Goal: Go to known website: Access a specific website the user already knows

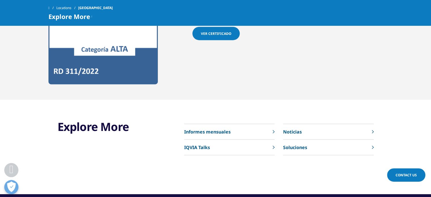
scroll to position [1466, 0]
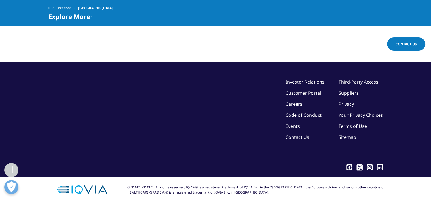
click at [65, 7] on link "Locations" at bounding box center [67, 8] width 22 height 10
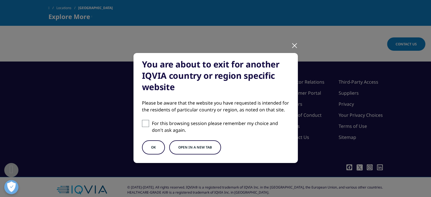
click at [152, 149] on button "OK" at bounding box center [153, 147] width 23 height 14
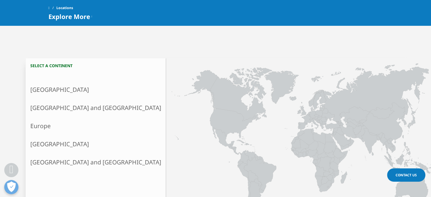
scroll to position [170, 0]
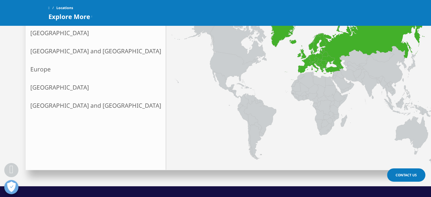
click at [54, 67] on link "Europe" at bounding box center [96, 69] width 140 height 18
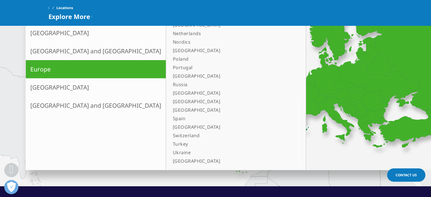
click at [171, 117] on link "Spain" at bounding box center [229, 118] width 117 height 9
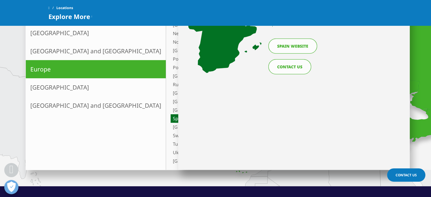
click at [303, 44] on link "Spain website" at bounding box center [293, 46] width 49 height 15
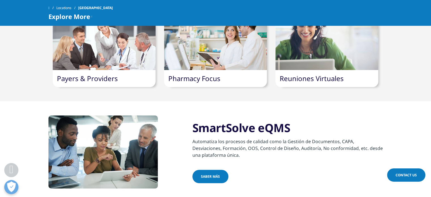
scroll to position [511, 0]
